Goal: Task Accomplishment & Management: Manage account settings

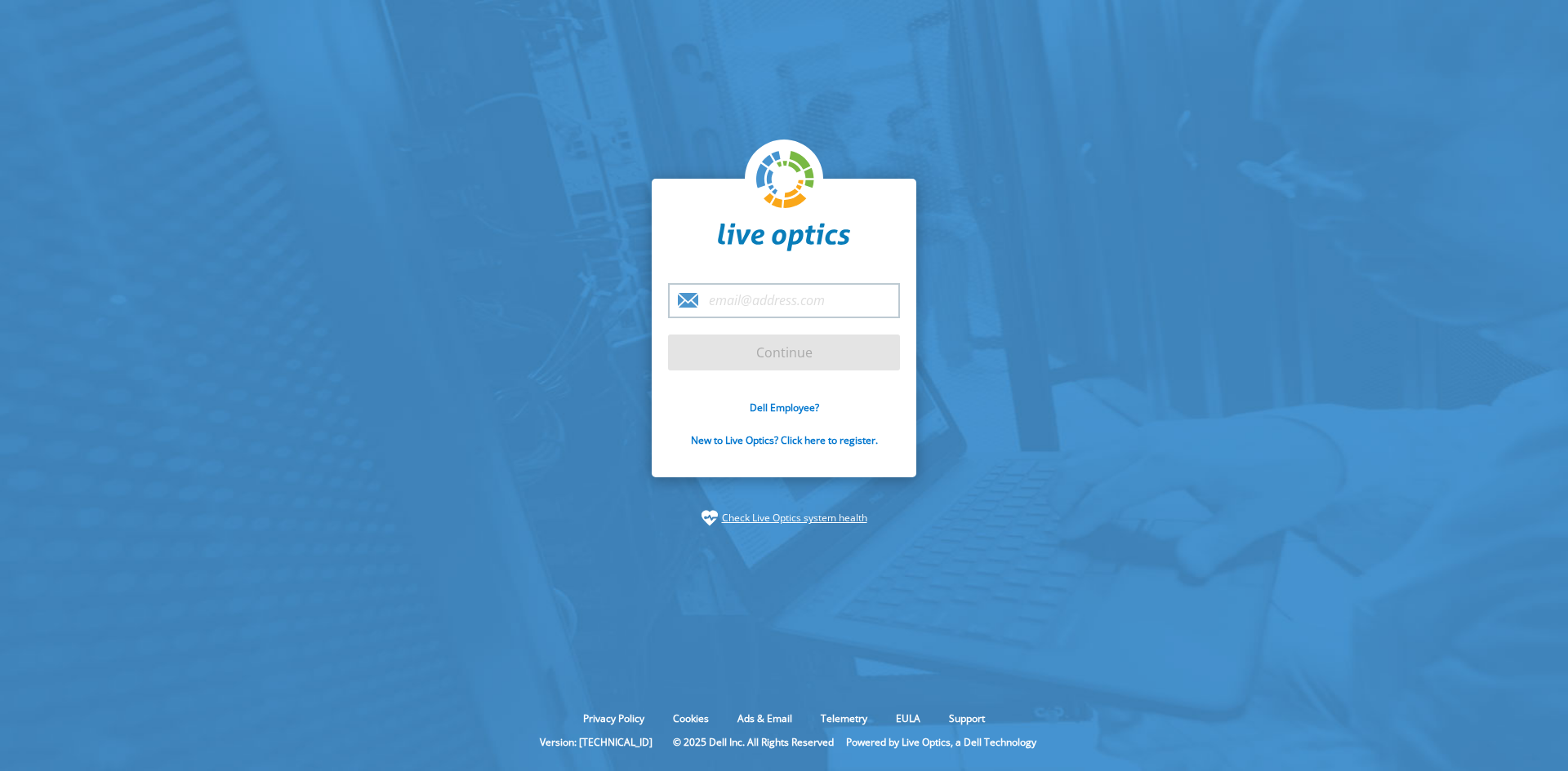
click at [694, 304] on div at bounding box center [784, 301] width 232 height 35
click at [708, 297] on input "email" at bounding box center [784, 301] width 232 height 35
type input "[PERSON_NAME][EMAIL_ADDRESS][PERSON_NAME][DOMAIN_NAME]"
click at [745, 363] on input "Continue" at bounding box center [784, 353] width 232 height 36
click at [822, 355] on input "Continue" at bounding box center [784, 353] width 232 height 36
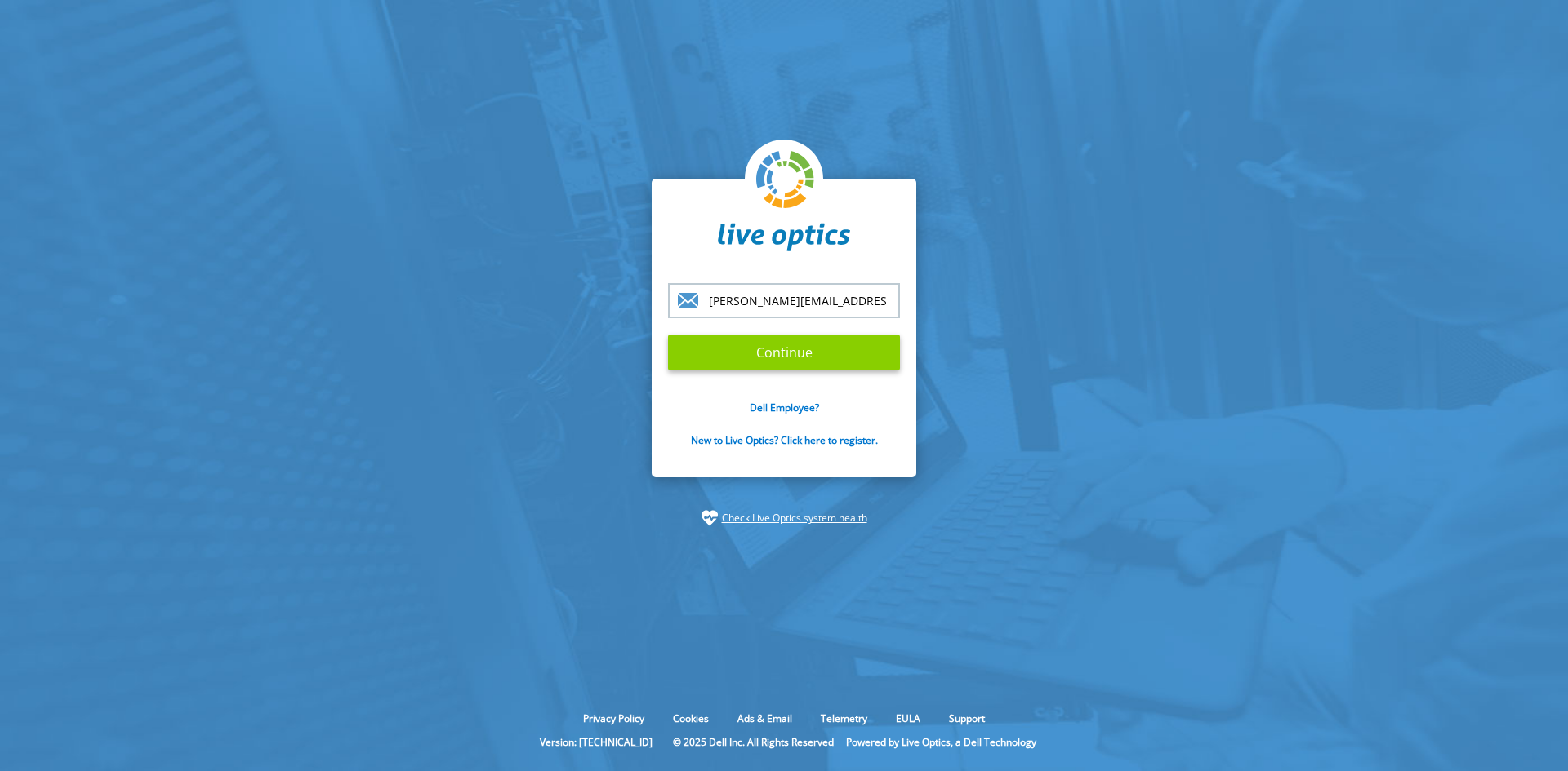
click at [755, 351] on input "Continue" at bounding box center [784, 353] width 232 height 36
click at [797, 365] on input "Continue" at bounding box center [784, 353] width 232 height 36
click at [796, 357] on input "Continue" at bounding box center [784, 353] width 232 height 36
click at [796, 355] on input "Continue" at bounding box center [784, 353] width 232 height 36
click at [794, 305] on input "[PERSON_NAME][EMAIL_ADDRESS][PERSON_NAME][DOMAIN_NAME]" at bounding box center [784, 301] width 232 height 35
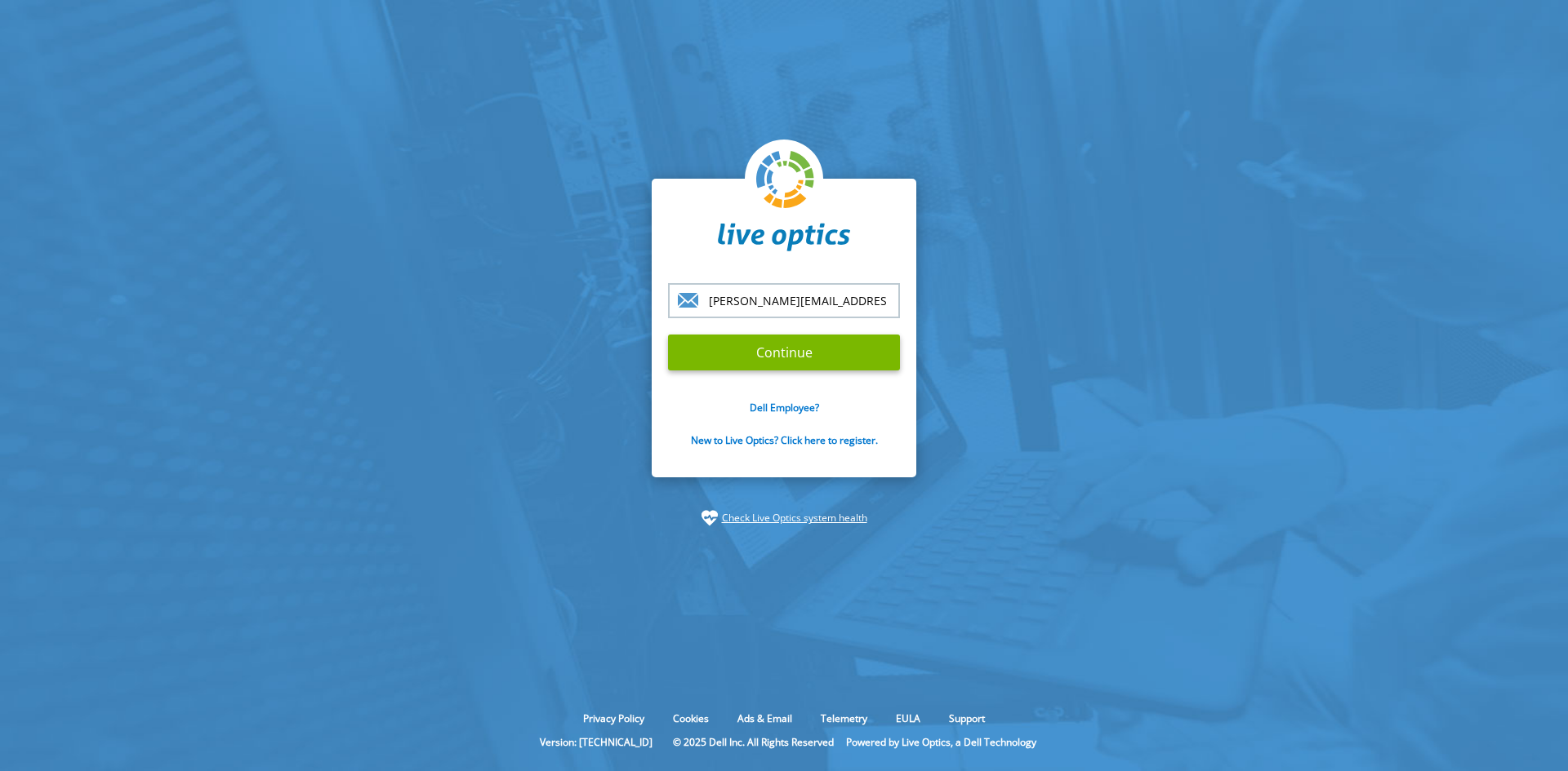
click at [862, 310] on input "[PERSON_NAME][EMAIL_ADDRESS][PERSON_NAME][DOMAIN_NAME]" at bounding box center [784, 301] width 232 height 35
click at [858, 309] on input "[PERSON_NAME][EMAIL_ADDRESS][PERSON_NAME][DOMAIN_NAME]" at bounding box center [784, 301] width 232 height 35
click at [857, 309] on input "[PERSON_NAME][EMAIL_ADDRESS][PERSON_NAME][DOMAIN_NAME]" at bounding box center [784, 301] width 232 height 35
click at [722, 295] on input "email" at bounding box center [784, 301] width 232 height 35
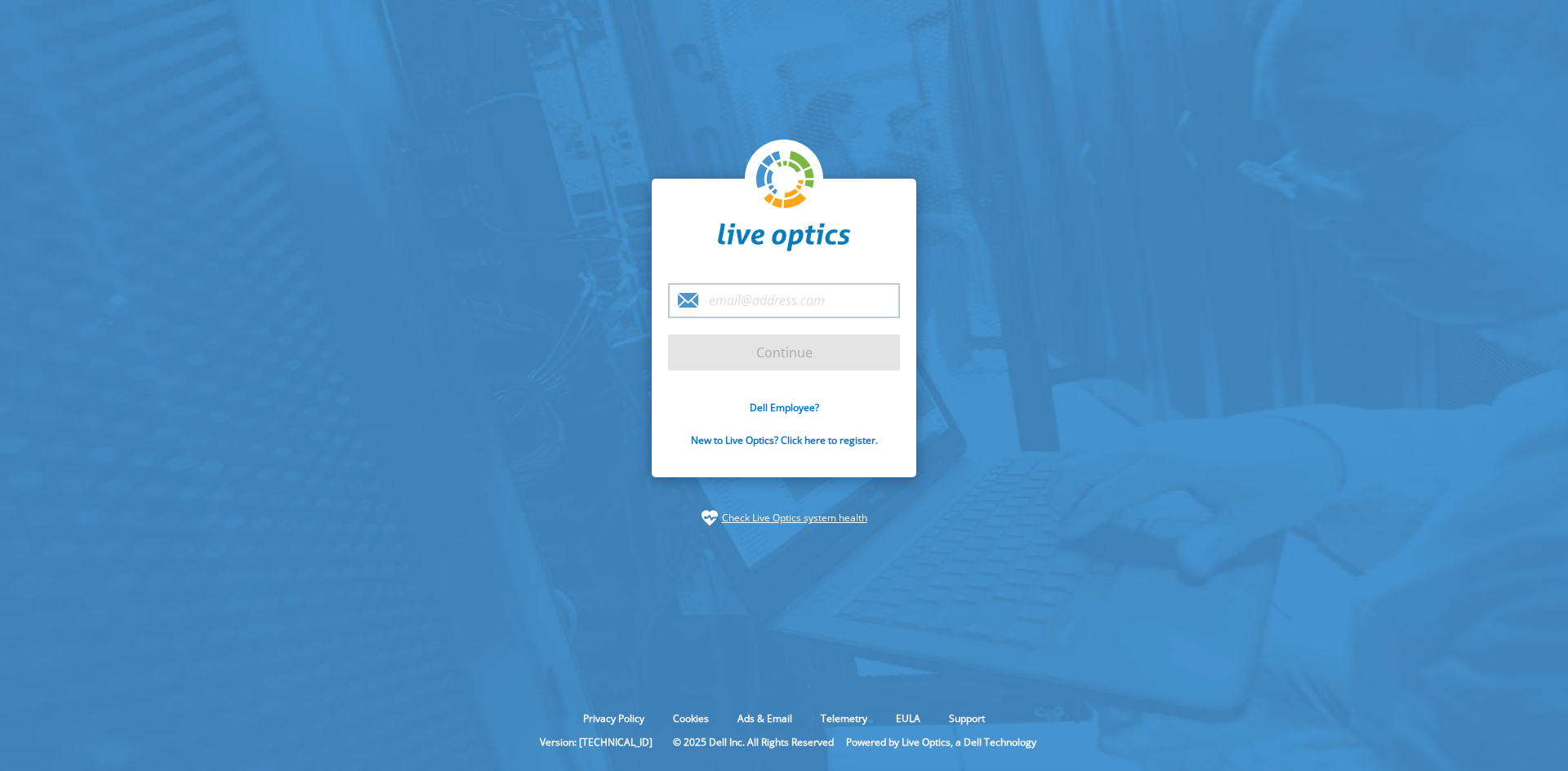
type input "[PERSON_NAME][EMAIL_ADDRESS][PERSON_NAME][DOMAIN_NAME]"
click at [797, 349] on input "Continue" at bounding box center [784, 353] width 232 height 36
click at [793, 348] on input "Continue" at bounding box center [784, 353] width 232 height 36
